Goal: Task Accomplishment & Management: Complete application form

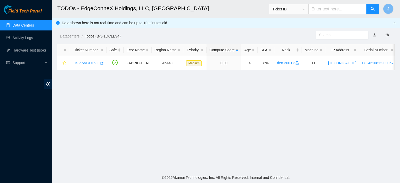
scroll to position [141, 0]
click at [92, 61] on link "B-V-5VGDEVO" at bounding box center [87, 63] width 25 height 4
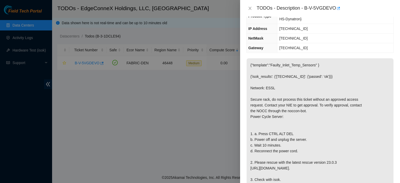
scroll to position [66, 0]
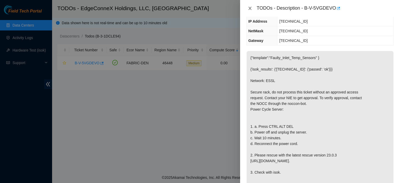
click at [249, 8] on icon "close" at bounding box center [249, 8] width 3 height 3
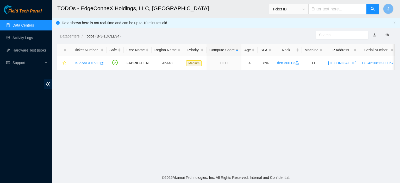
scroll to position [83, 0]
click at [93, 61] on link "B-V-5VGDEVO" at bounding box center [87, 63] width 25 height 4
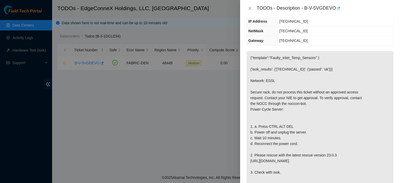
scroll to position [0, 0]
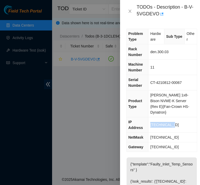
drag, startPoint x: 174, startPoint y: 116, endPoint x: 151, endPoint y: 115, distance: 22.7
click at [151, 117] on td "[TECHNICAL_ID]" at bounding box center [172, 124] width 48 height 15
copy span "[TECHNICAL_ID]"
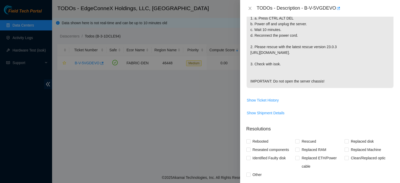
scroll to position [175, 0]
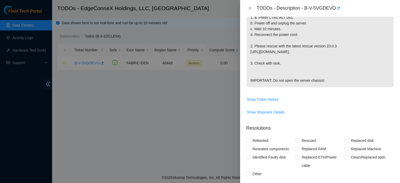
click at [250, 141] on span at bounding box center [248, 141] width 4 height 4
click at [250, 141] on input "Rebooted" at bounding box center [248, 141] width 4 height 4
checkbox input "true"
click at [297, 140] on input "Rescued" at bounding box center [297, 141] width 4 height 4
checkbox input "true"
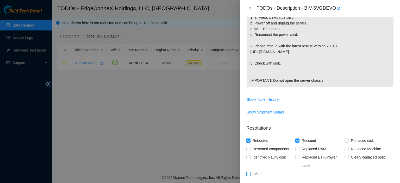
click at [250, 172] on input "Other" at bounding box center [248, 174] width 4 height 4
checkbox input "true"
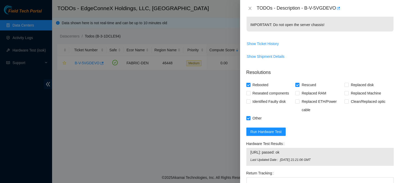
scroll to position [297, 0]
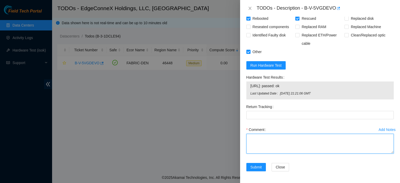
click at [276, 143] on textarea "Comment" at bounding box center [319, 144] width 147 height 20
type textarea "pressed control alt delete. powered down server for 10 minutes. rescued. reboot…"
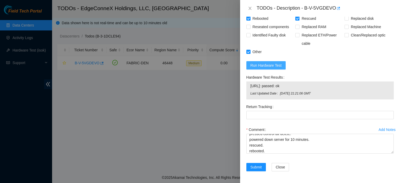
click at [270, 66] on span "Run Hardware Test" at bounding box center [265, 65] width 31 height 6
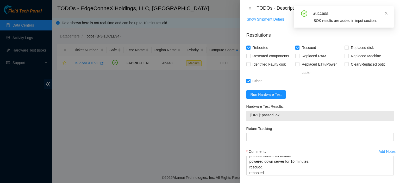
scroll to position [290, 0]
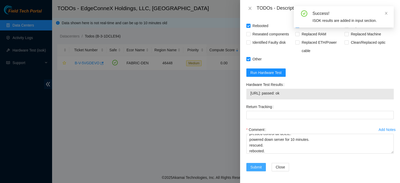
click at [259, 165] on span "Submit" at bounding box center [255, 167] width 11 height 6
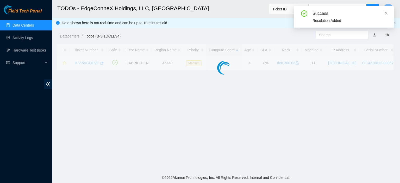
scroll to position [141, 0]
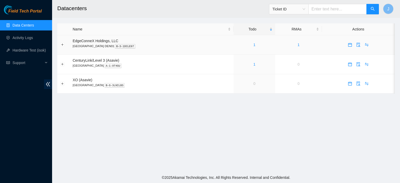
click at [253, 45] on link "1" at bounding box center [254, 45] width 2 height 4
click at [28, 27] on link "Data Centers" at bounding box center [22, 25] width 21 height 4
click at [253, 65] on link "1" at bounding box center [254, 64] width 2 height 4
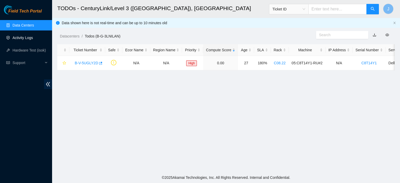
click at [18, 38] on link "Activity Logs" at bounding box center [22, 38] width 21 height 4
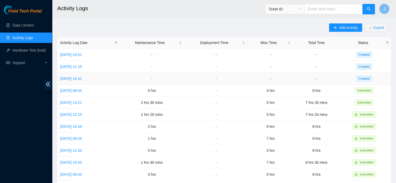
click at [82, 79] on link "Thu, 11 Sep 2025 14:42" at bounding box center [71, 79] width 22 height 4
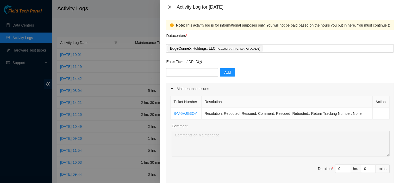
click at [169, 5] on icon "close" at bounding box center [170, 7] width 4 height 4
